Goal: Find specific page/section: Find specific page/section

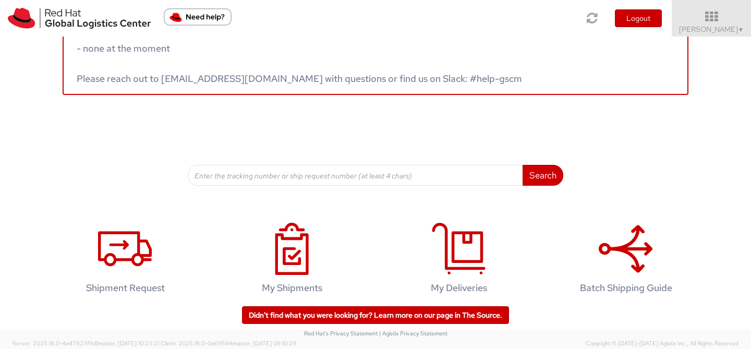
scroll to position [55, 0]
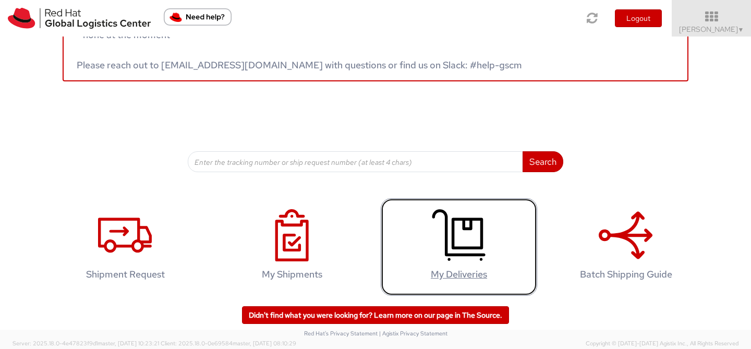
click at [432, 258] on icon at bounding box center [459, 235] width 54 height 52
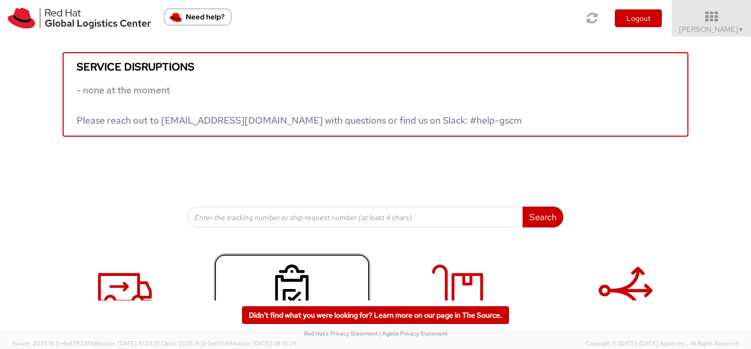
click at [289, 263] on link "My Shipments" at bounding box center [292, 302] width 156 height 98
